Goal: Task Accomplishment & Management: Manage account settings

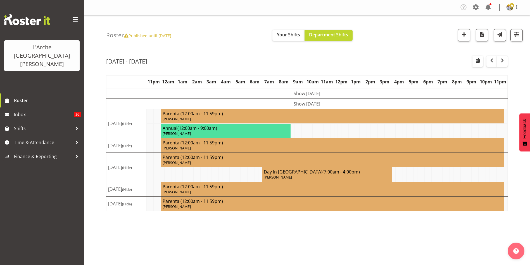
select select "shift"
click at [515, 34] on span "button" at bounding box center [516, 34] width 7 height 7
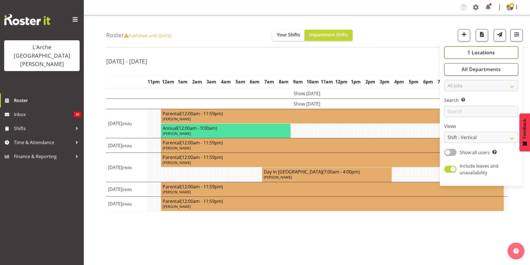
click at [508, 52] on button "1 Locations" at bounding box center [481, 52] width 74 height 12
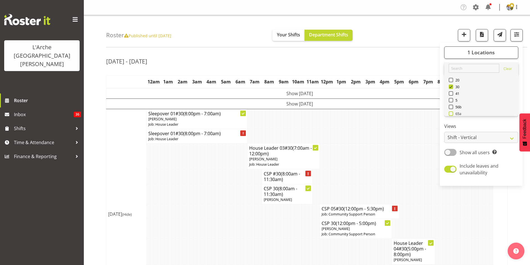
click at [453, 115] on span at bounding box center [451, 113] width 4 height 4
click at [452, 115] on input "65a" at bounding box center [451, 114] width 4 height 4
checkbox input "true"
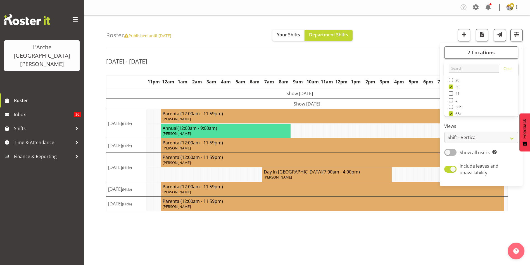
click at [524, 204] on div "[DATE] - [DATE] [DATE] - [DATE] [DATE] Day Week Fortnight Month calendar Month …" at bounding box center [318, 163] width 424 height 224
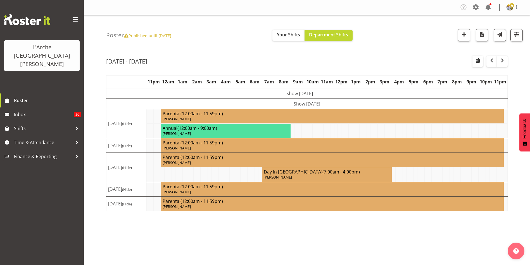
click at [517, 32] on span "button" at bounding box center [516, 34] width 7 height 7
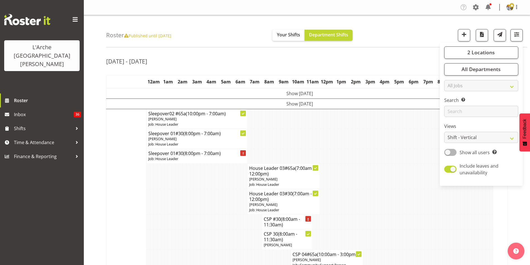
click at [452, 157] on div "2 Locations Clear 20 30 41 5 56b 65a 73 Art and Music [GEOGRAPHIC_DATA] [PERSON…" at bounding box center [481, 114] width 83 height 139
click at [449, 150] on span at bounding box center [450, 152] width 12 height 7
click at [448, 150] on input "Show all users Show only rostered employees" at bounding box center [446, 152] width 4 height 4
checkbox input "true"
click at [455, 139] on select "Staff Role Shift - Horizontal Shift - Vertical Staff - Location" at bounding box center [481, 137] width 74 height 11
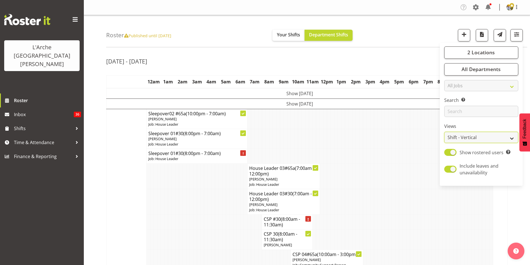
select select "staff"
click at [445, 132] on select "Staff Role Shift - Horizontal Shift - Vertical Staff - Location" at bounding box center [481, 137] width 74 height 11
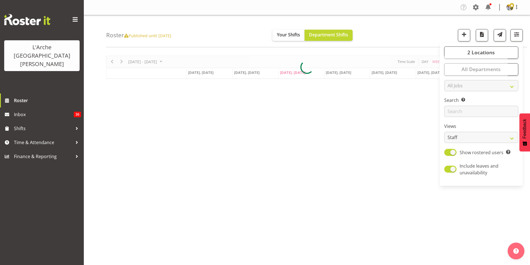
click at [520, 229] on div "[DATE] - [DATE] [DATE] Day Week Fortnight Month calendar Month Agenda Time Scal…" at bounding box center [318, 163] width 424 height 224
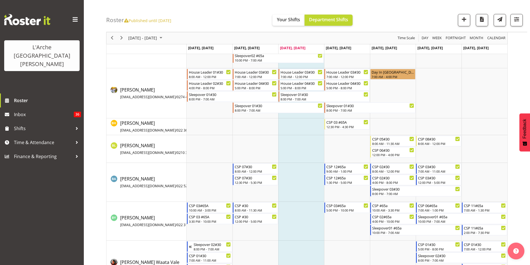
scroll to position [111, 0]
click at [122, 40] on span "Next" at bounding box center [121, 38] width 7 height 7
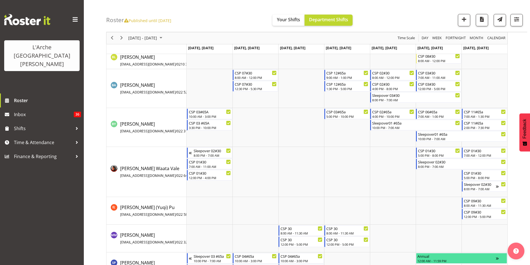
scroll to position [224, 0]
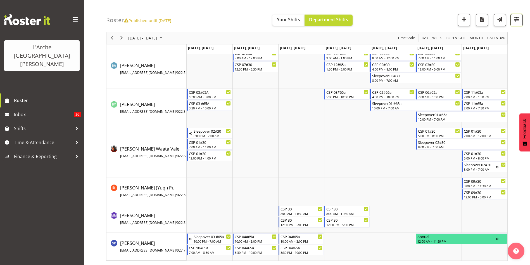
click at [517, 20] on span "button" at bounding box center [516, 19] width 7 height 7
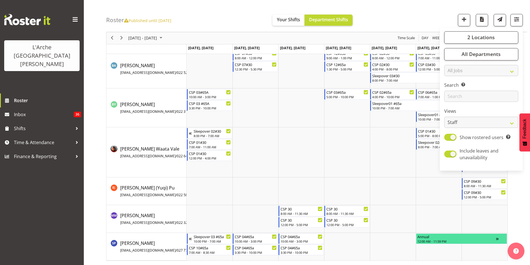
click at [516, 215] on div "[DATE] - [DATE] [DATE] Day Week Fortnight Month calendar Month Agenda Time Scal…" at bounding box center [318, 46] width 424 height 437
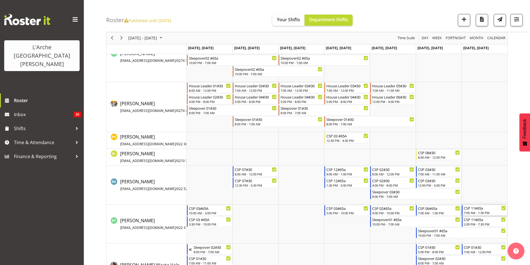
scroll to position [105, 0]
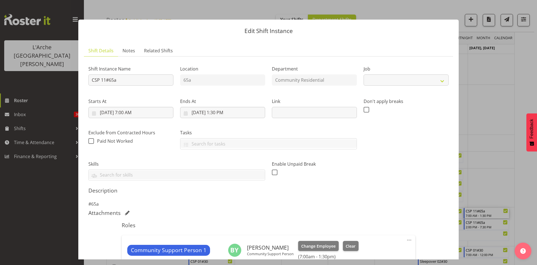
select select "2"
click at [526, 6] on button "button" at bounding box center [526, 10] width 9 height 9
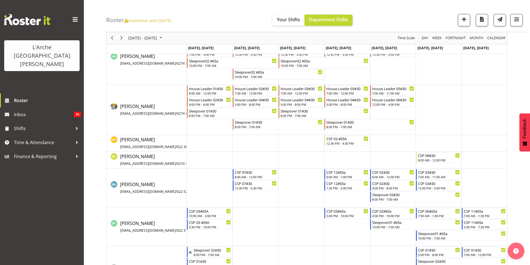
click at [108, 39] on div "previous period" at bounding box center [112, 38] width 10 height 12
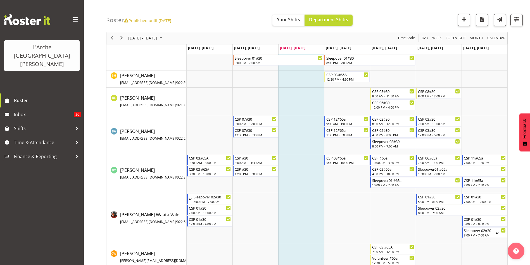
scroll to position [158, 0]
click at [111, 40] on span "Previous" at bounding box center [112, 38] width 7 height 7
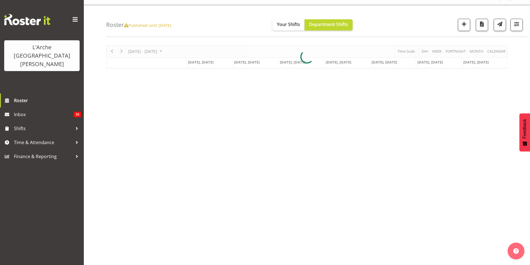
scroll to position [10, 0]
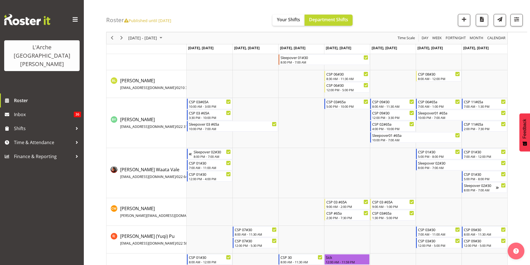
scroll to position [170, 0]
